Goal: Task Accomplishment & Management: Complete application form

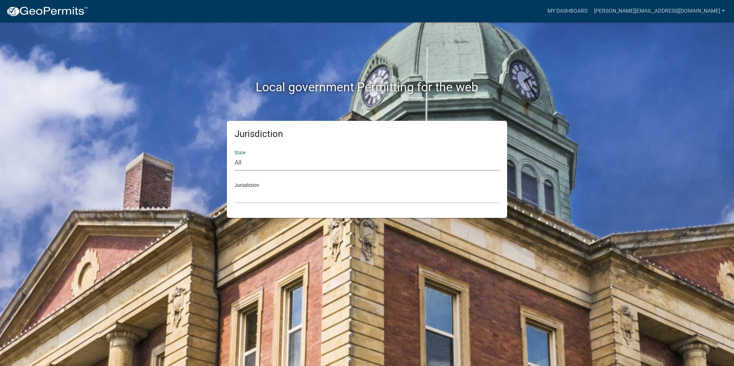
click at [261, 166] on select "All [US_STATE] [US_STATE] [US_STATE] [US_STATE] [US_STATE] [US_STATE] [US_STATE…" at bounding box center [367, 163] width 265 height 16
select select "[US_STATE]"
click at [235, 155] on select "All [US_STATE] [US_STATE] [US_STATE] [US_STATE] [US_STATE] [US_STATE] [US_STATE…" at bounding box center [367, 163] width 265 height 16
click at [257, 195] on select "City of [GEOGRAPHIC_DATA], [US_STATE] City of [GEOGRAPHIC_DATA], [US_STATE] Cit…" at bounding box center [367, 196] width 265 height 16
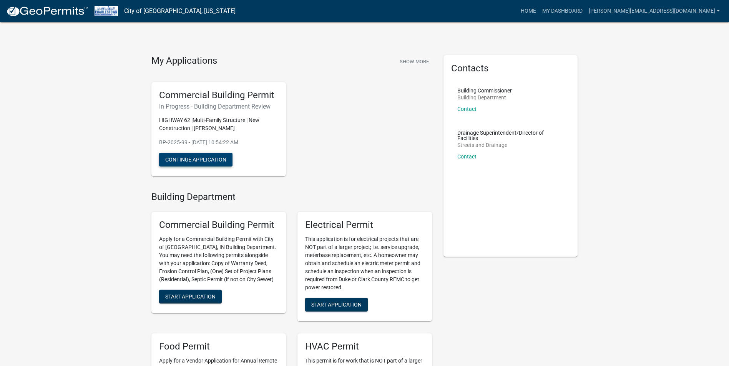
click at [202, 160] on button "Continue Application" at bounding box center [195, 160] width 73 height 14
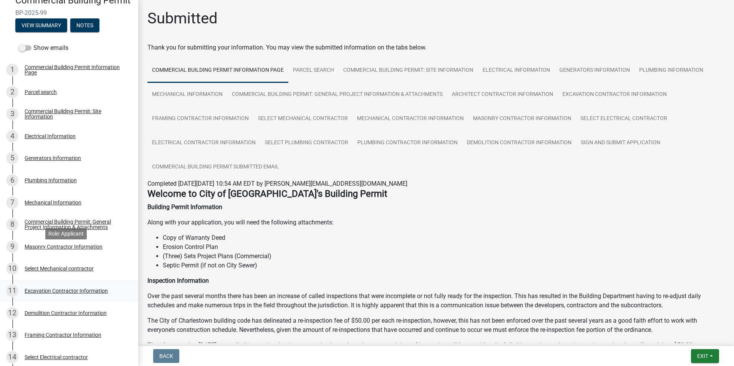
scroll to position [77, 0]
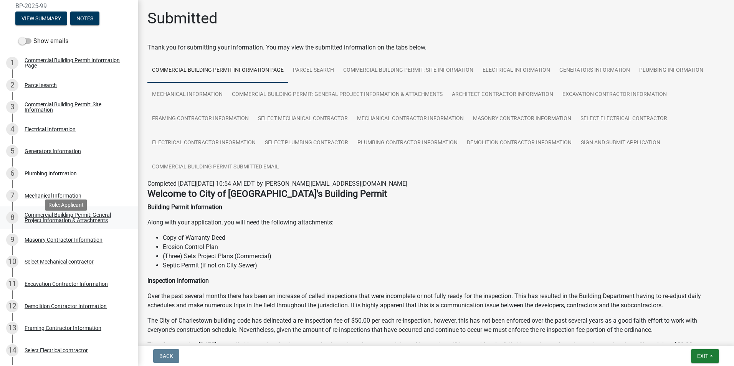
click at [65, 223] on div "Commercial Building Permit: General Project Information & Attachments" at bounding box center [75, 217] width 101 height 11
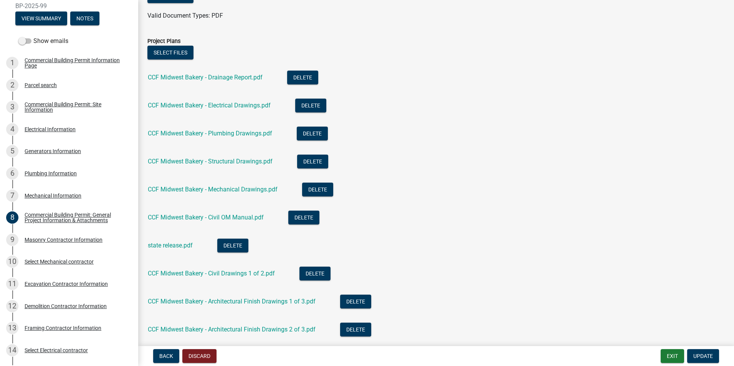
scroll to position [726, 0]
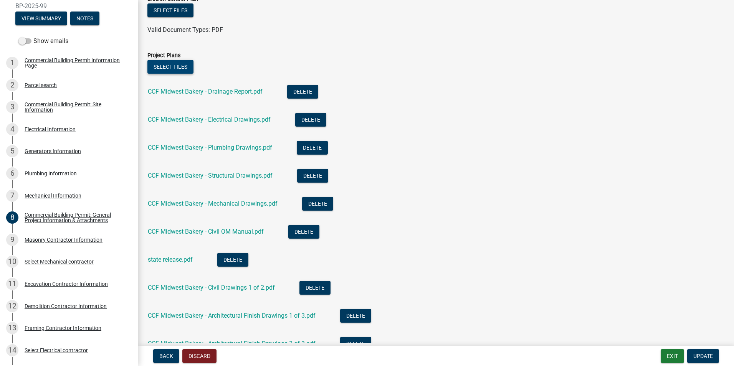
click at [171, 64] on button "Select files" at bounding box center [170, 67] width 46 height 14
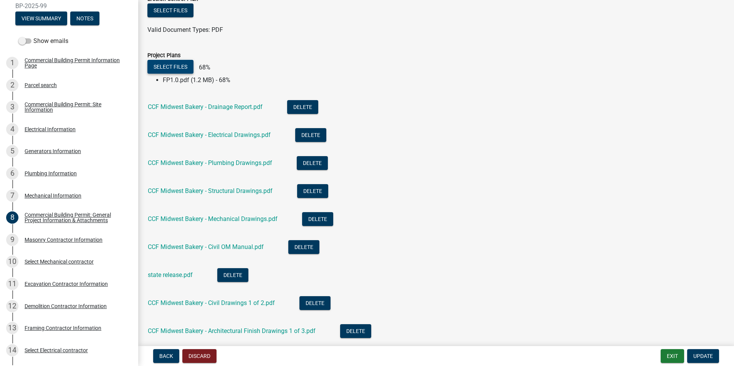
click at [176, 65] on button "Select files" at bounding box center [170, 67] width 46 height 14
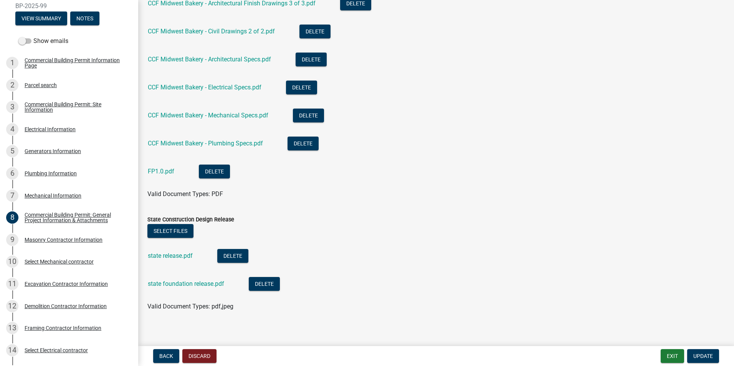
scroll to position [1094, 0]
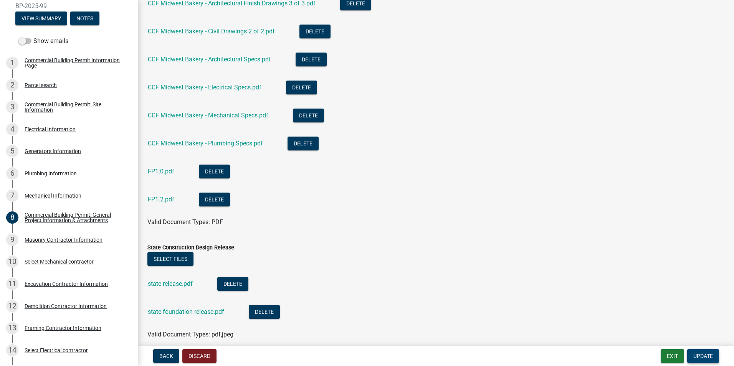
click at [711, 357] on span "Update" at bounding box center [704, 356] width 20 height 6
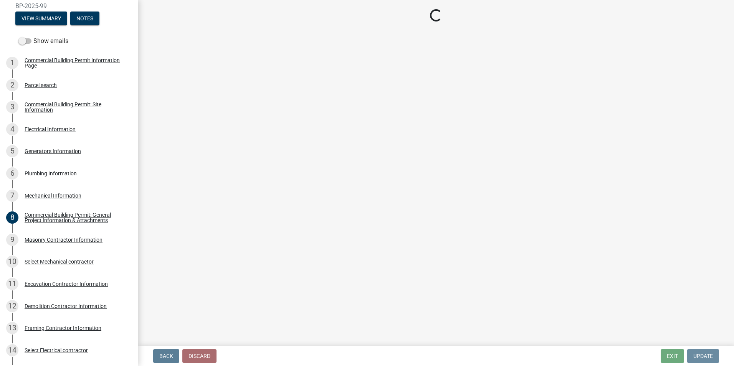
scroll to position [0, 0]
